Goal: Navigation & Orientation: Find specific page/section

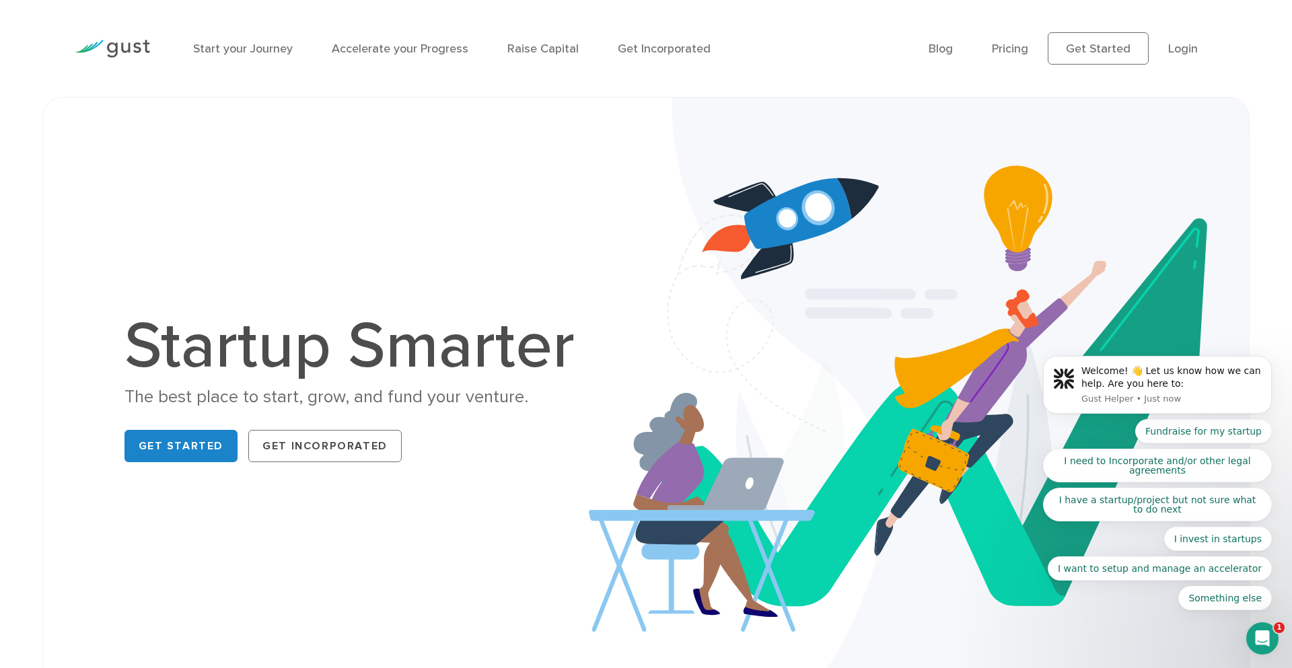
click at [604, 295] on img at bounding box center [919, 391] width 660 height 587
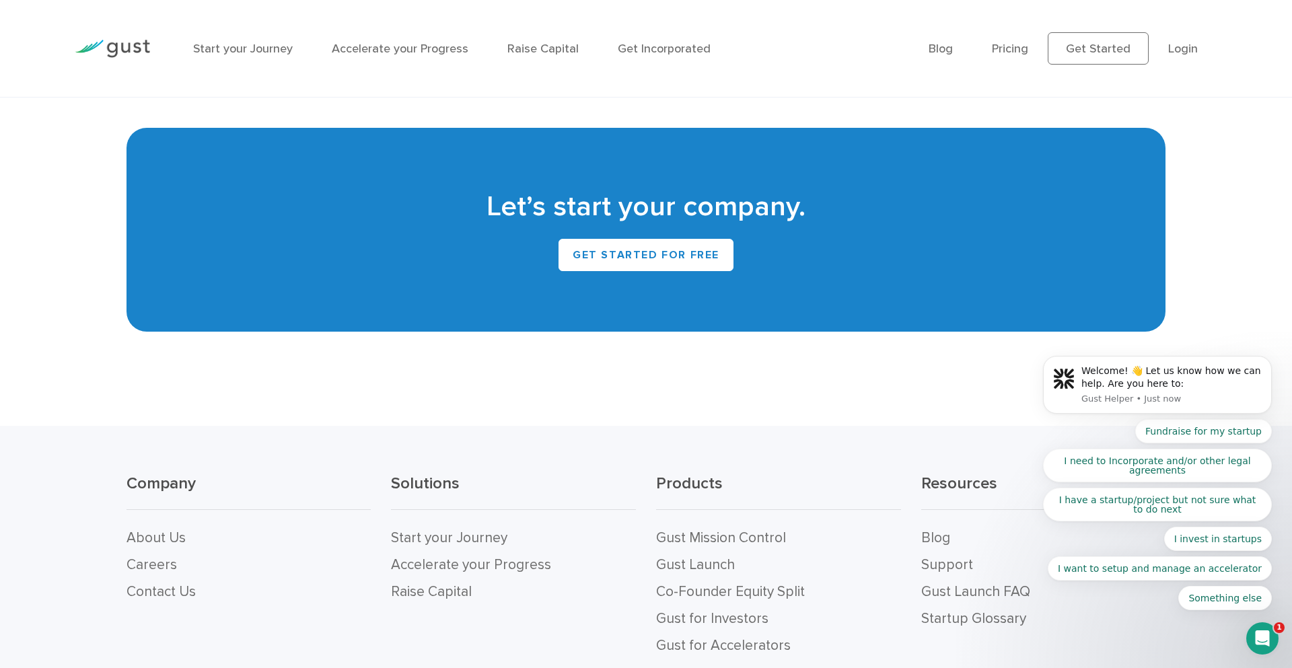
scroll to position [5970, 0]
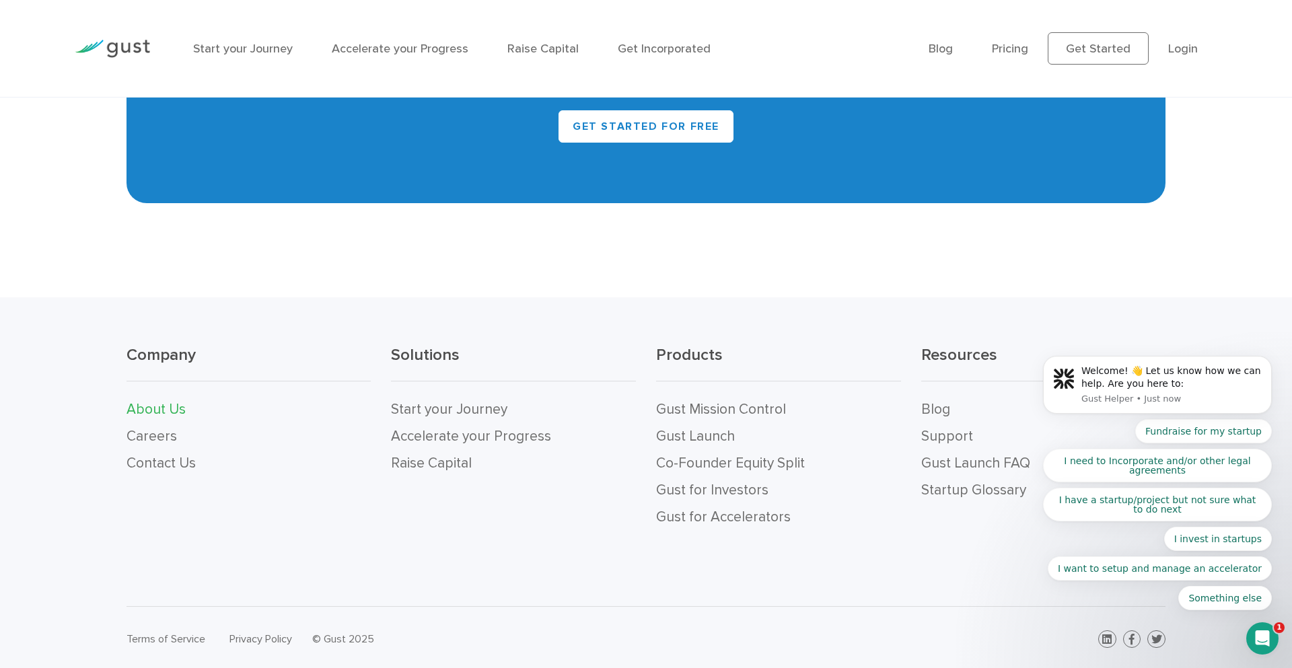
click at [168, 404] on link "About Us" at bounding box center [155, 409] width 59 height 17
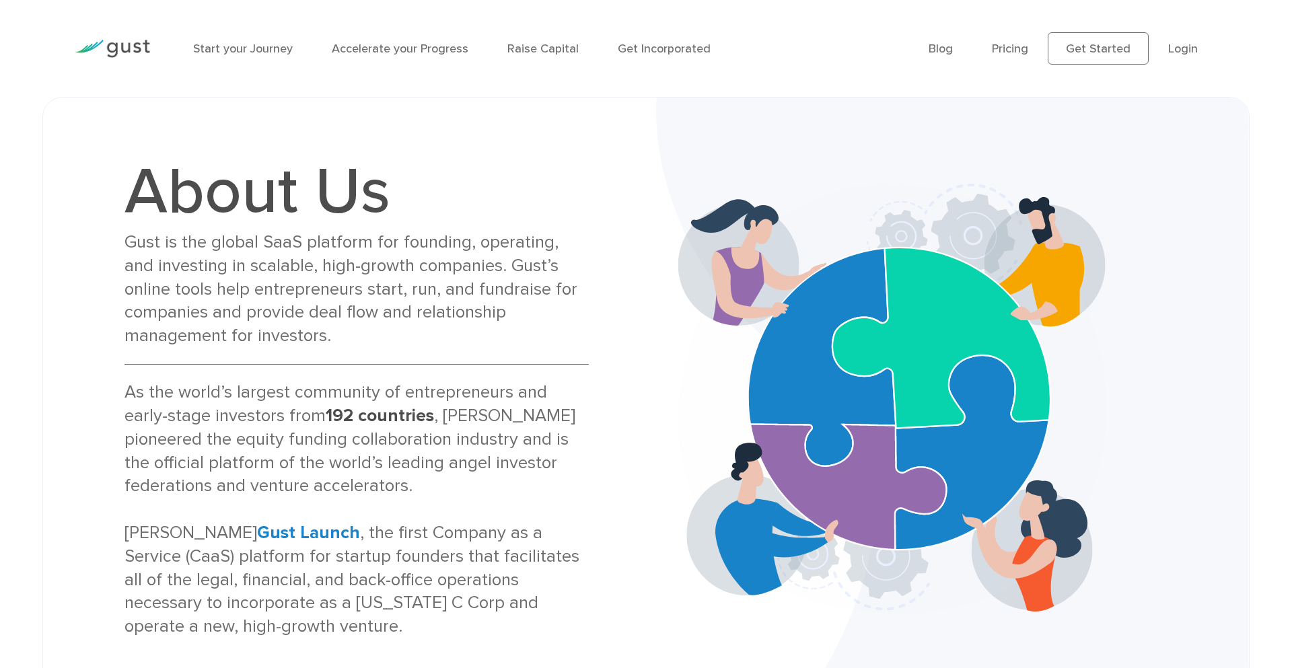
click at [163, 434] on div "As the world’s largest community of entrepreneurs and early-stage investors fro…" at bounding box center [356, 510] width 464 height 258
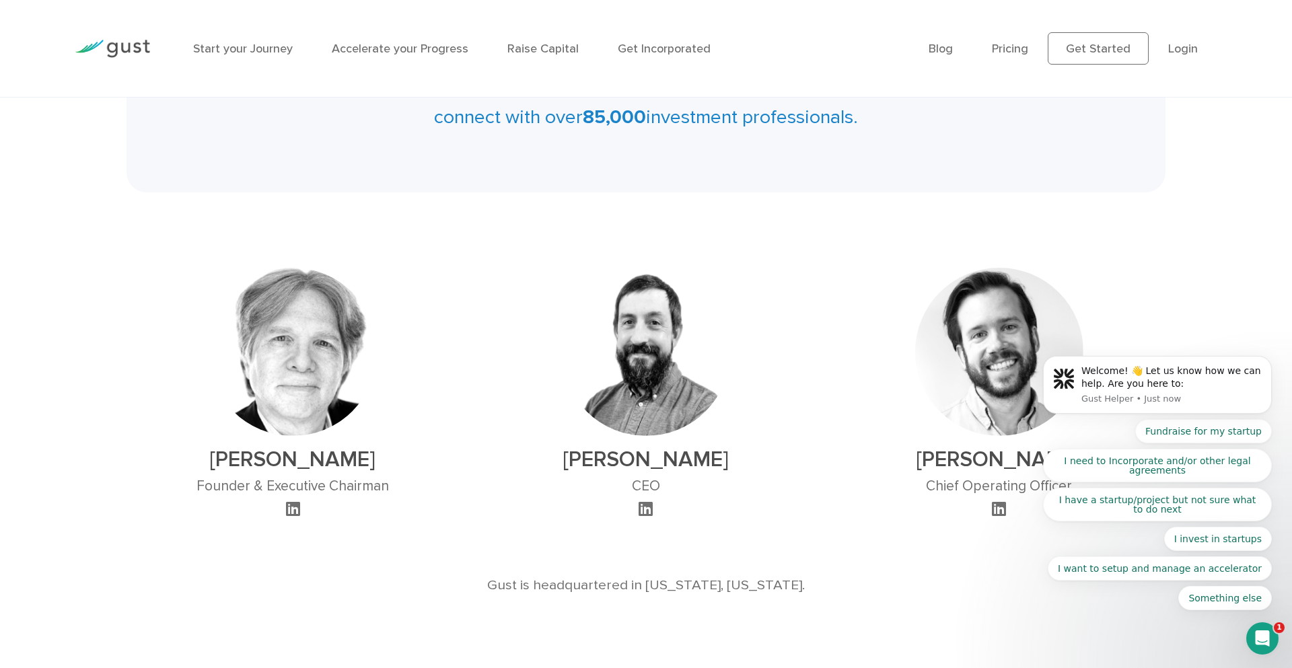
scroll to position [1448, 0]
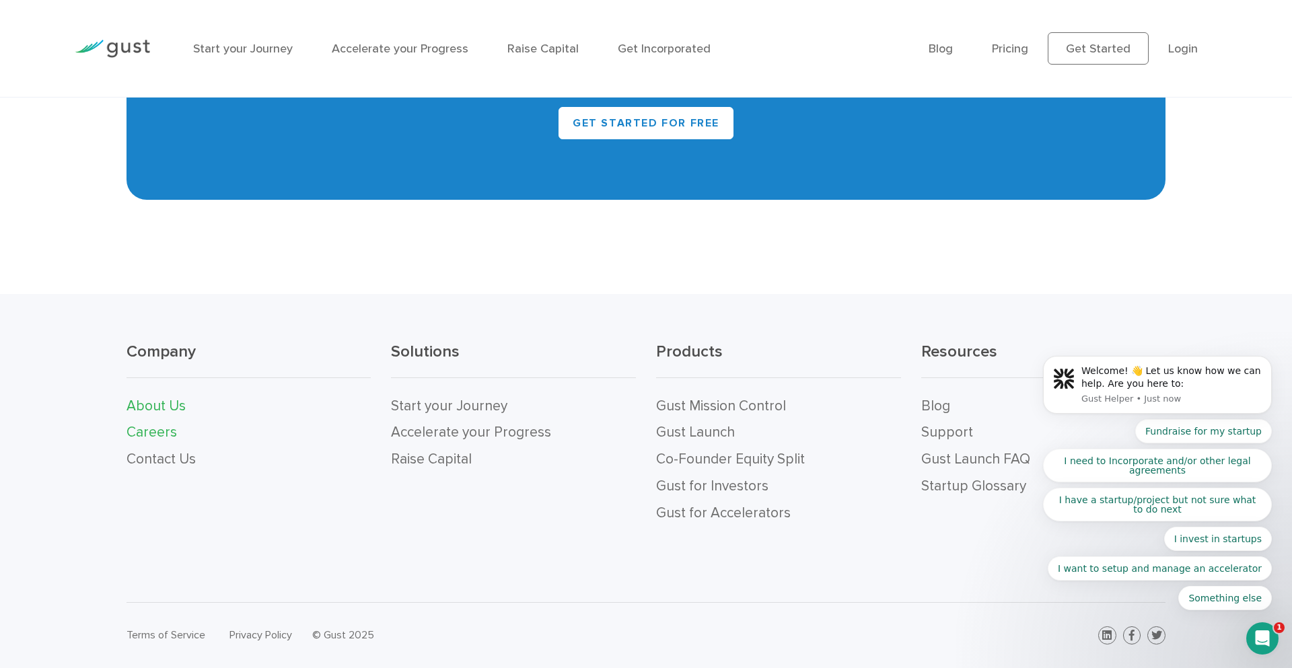
click at [163, 433] on link "Careers" at bounding box center [151, 432] width 50 height 17
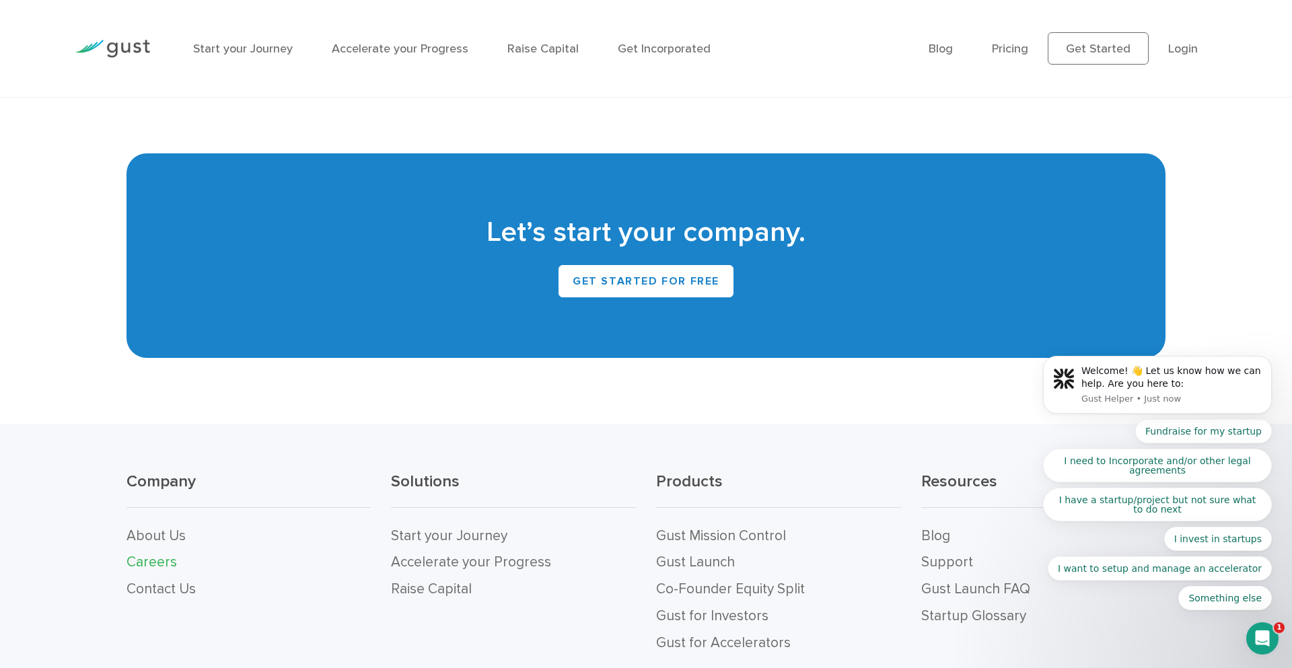
scroll to position [2800, 0]
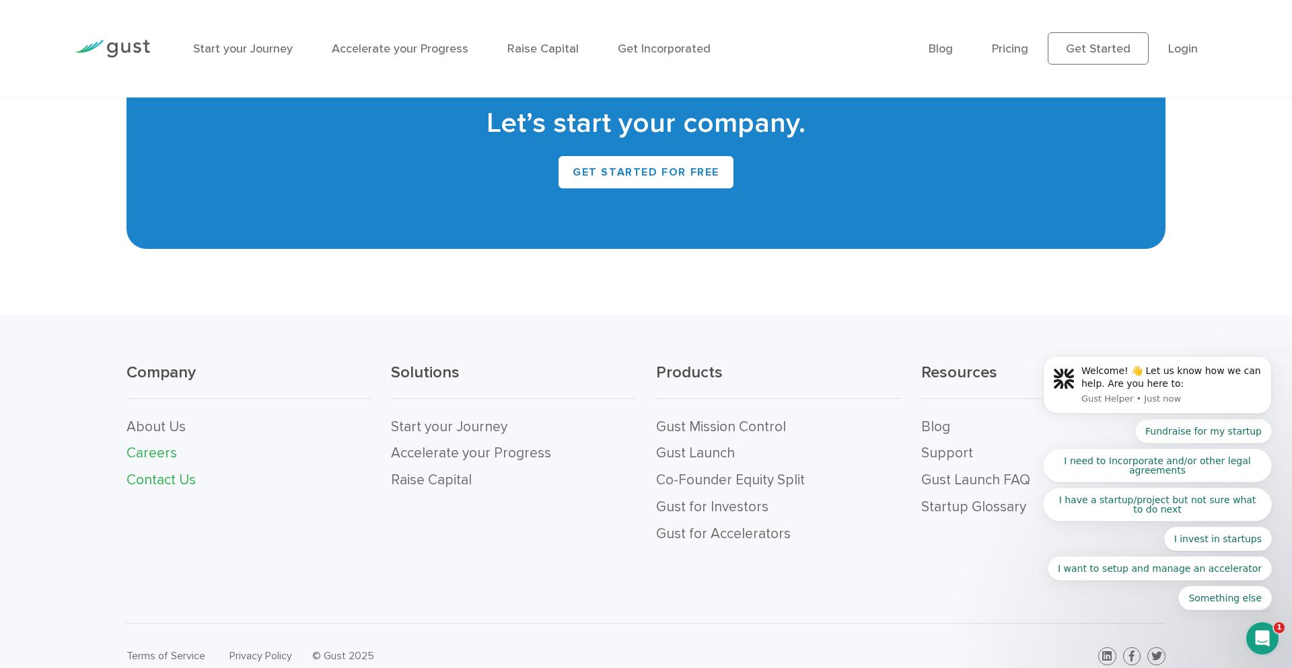
click at [173, 472] on link "Contact Us" at bounding box center [160, 480] width 69 height 17
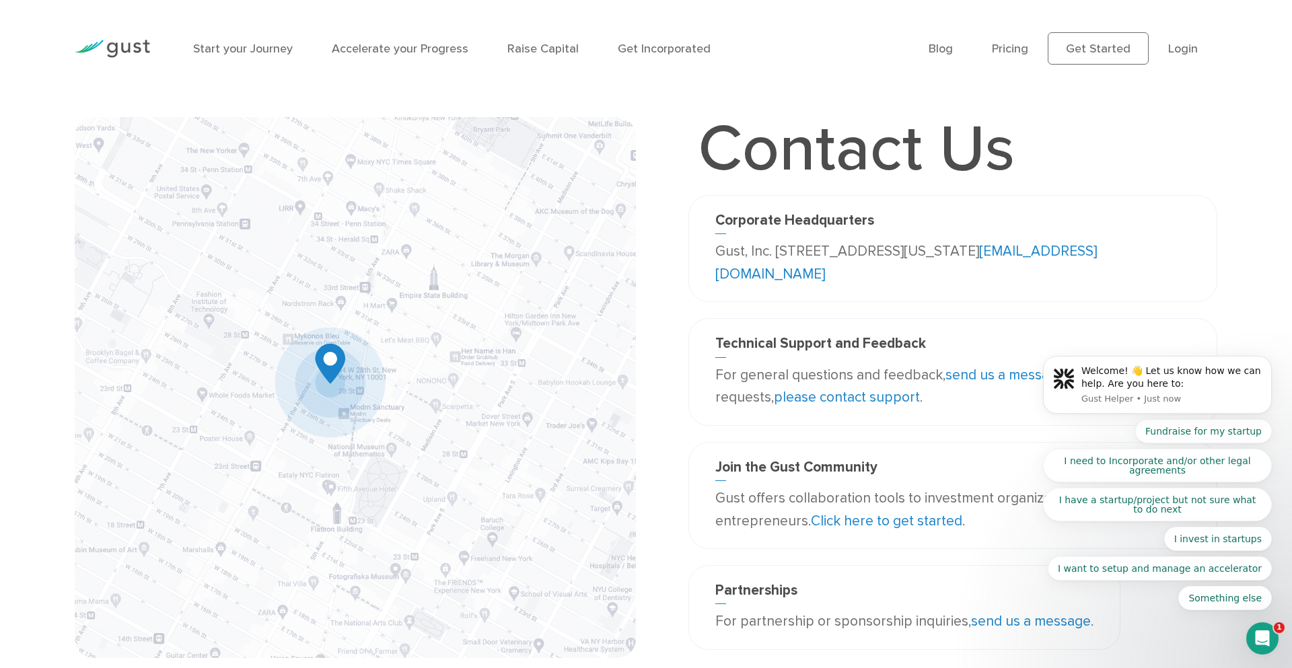
click at [772, 182] on h1 "Contact Us" at bounding box center [856, 149] width 336 height 65
click at [128, 34] on div at bounding box center [113, 48] width 96 height 59
click at [135, 43] on img at bounding box center [112, 49] width 75 height 18
